Goal: Task Accomplishment & Management: Use online tool/utility

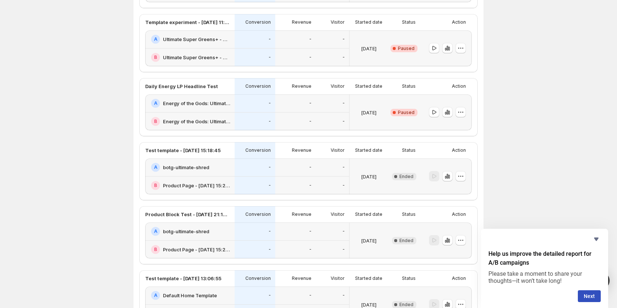
scroll to position [250, 0]
